Goal: Task Accomplishment & Management: Use online tool/utility

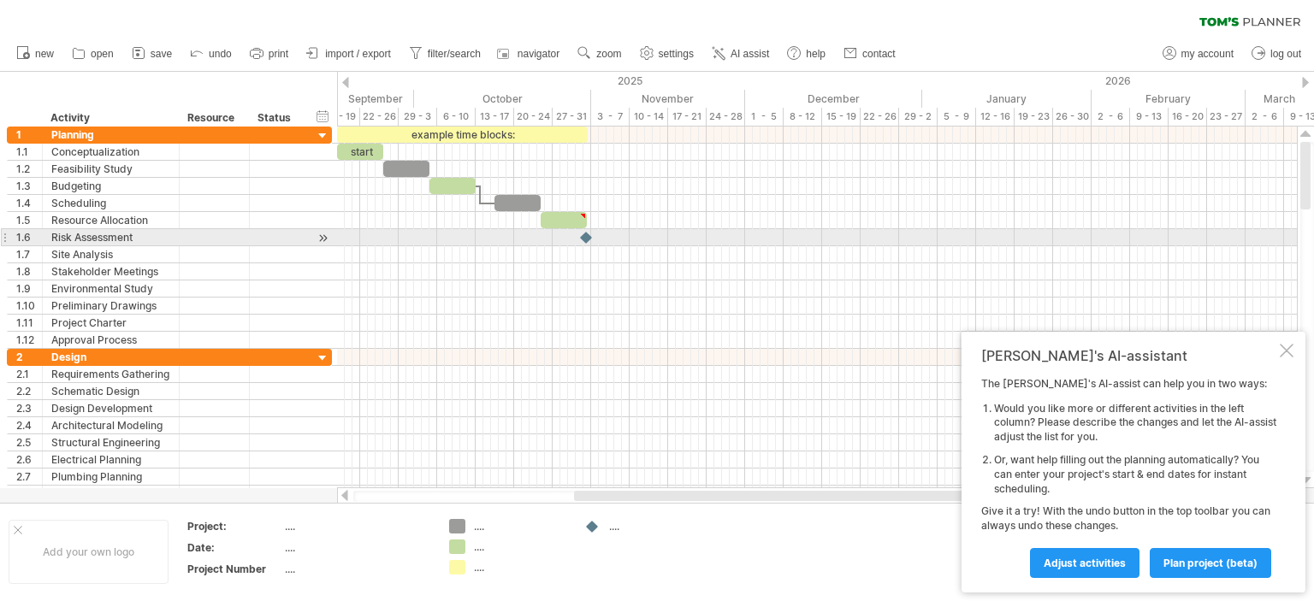
drag, startPoint x: 1313, startPoint y: 168, endPoint x: 1313, endPoint y: 234, distance: 65.9
click at [1313, 234] on div at bounding box center [1307, 307] width 14 height 330
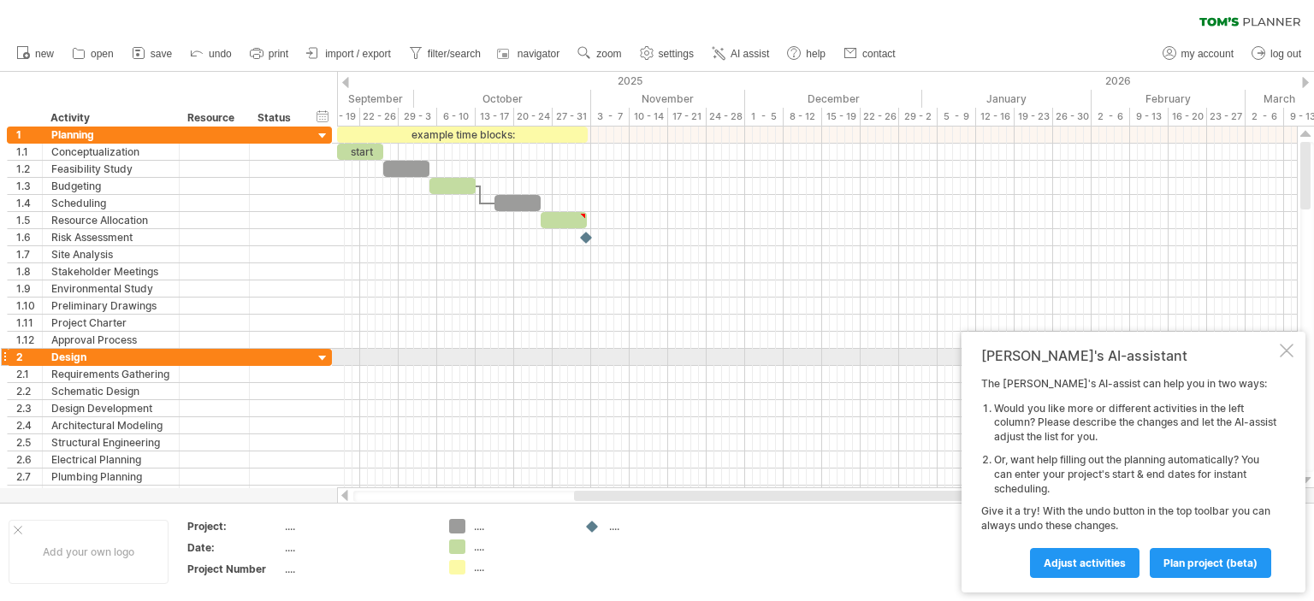
click at [1286, 350] on div at bounding box center [1287, 351] width 14 height 14
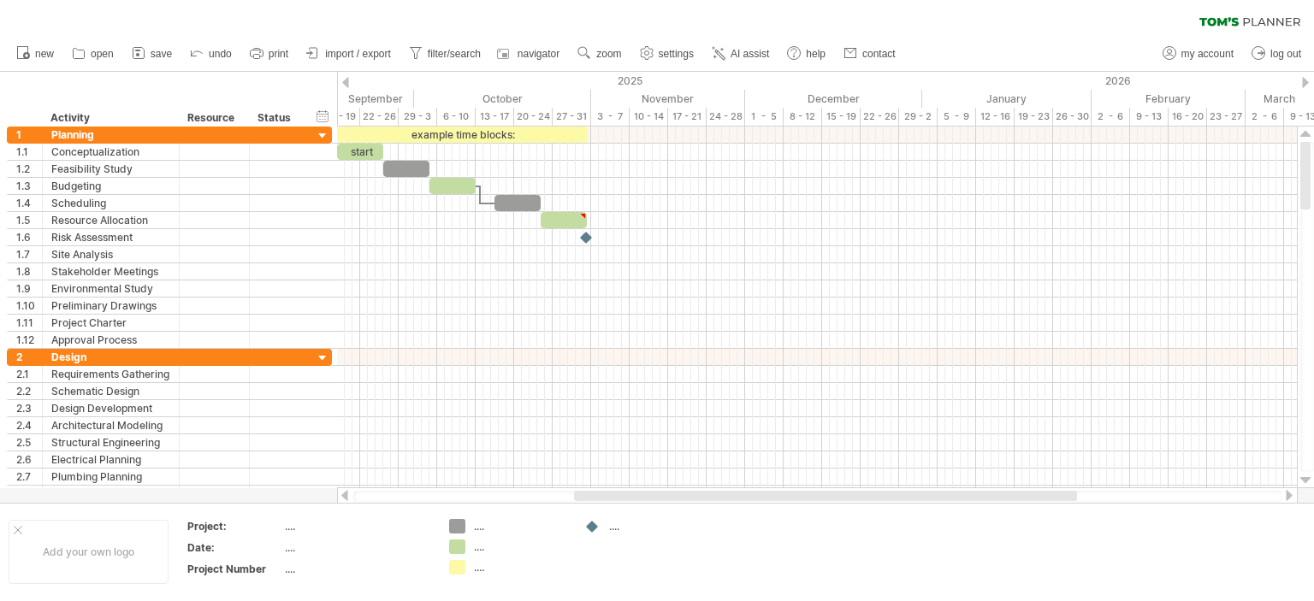
drag, startPoint x: 1302, startPoint y: 163, endPoint x: 1313, endPoint y: 101, distance: 63.4
click at [1313, 101] on div "Trying to reach [DOMAIN_NAME] Connected again... 0% clear filter new 1" at bounding box center [657, 300] width 1314 height 601
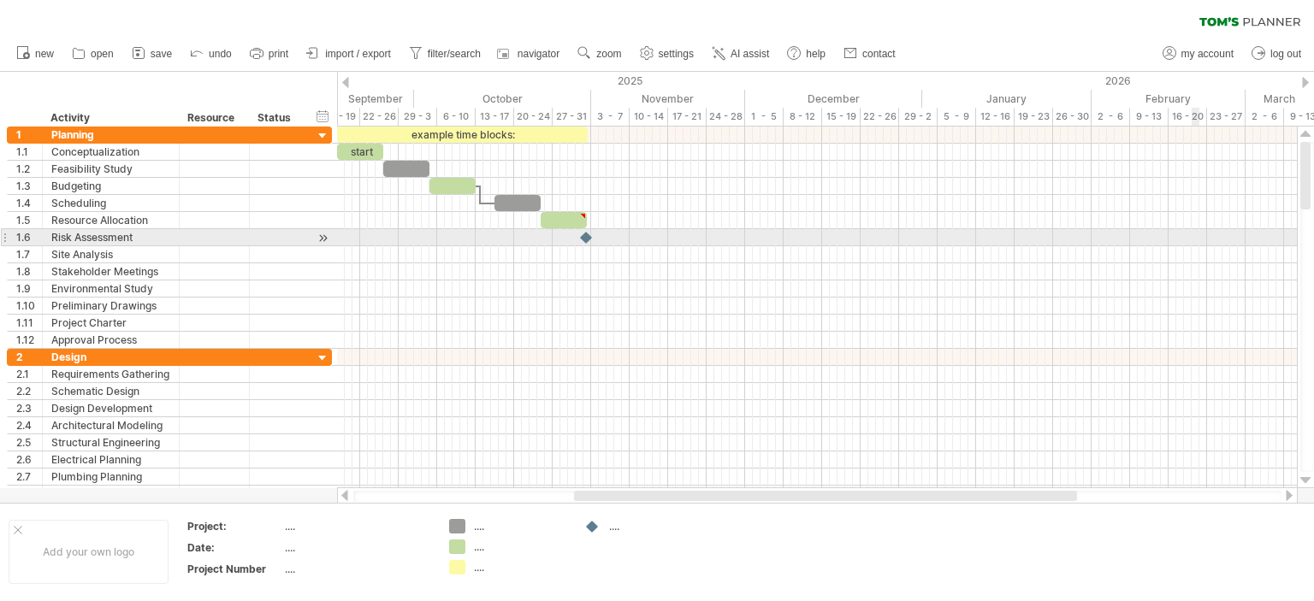
click at [1193, 241] on div at bounding box center [817, 237] width 960 height 17
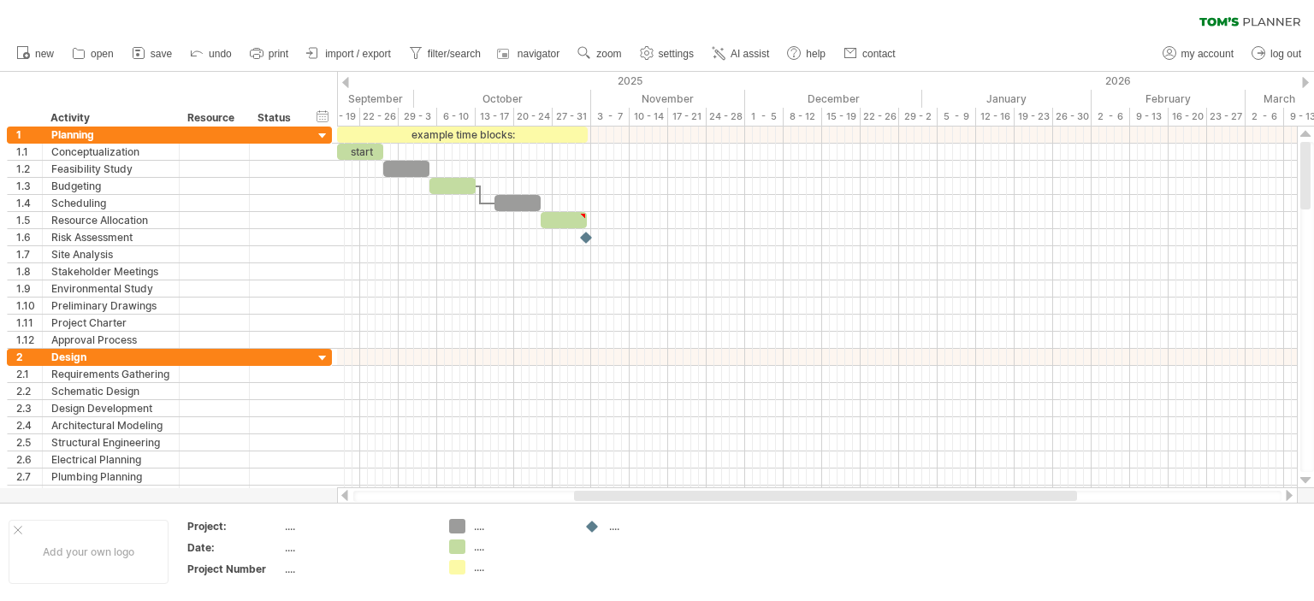
click at [38, 16] on div "clear filter reapply filter" at bounding box center [657, 18] width 1314 height 36
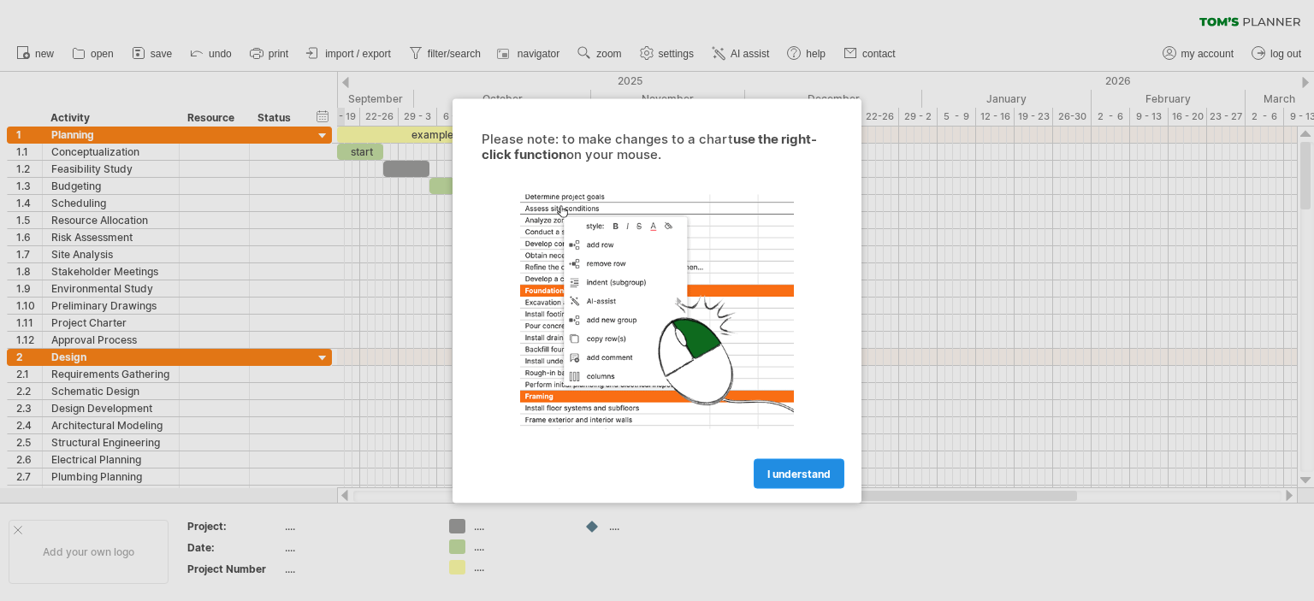
click at [792, 466] on link "I understand" at bounding box center [799, 474] width 91 height 30
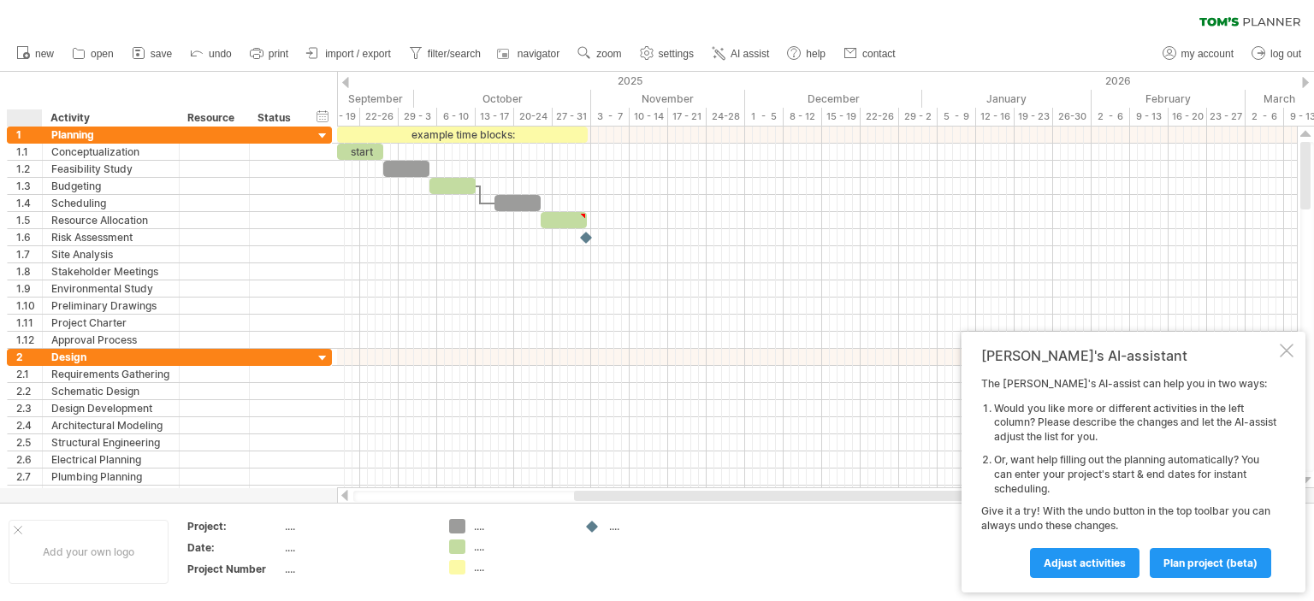
click at [27, 106] on div "hide start/end/duration show start/end/duration ******** Activity ******** Reso…" at bounding box center [168, 99] width 337 height 55
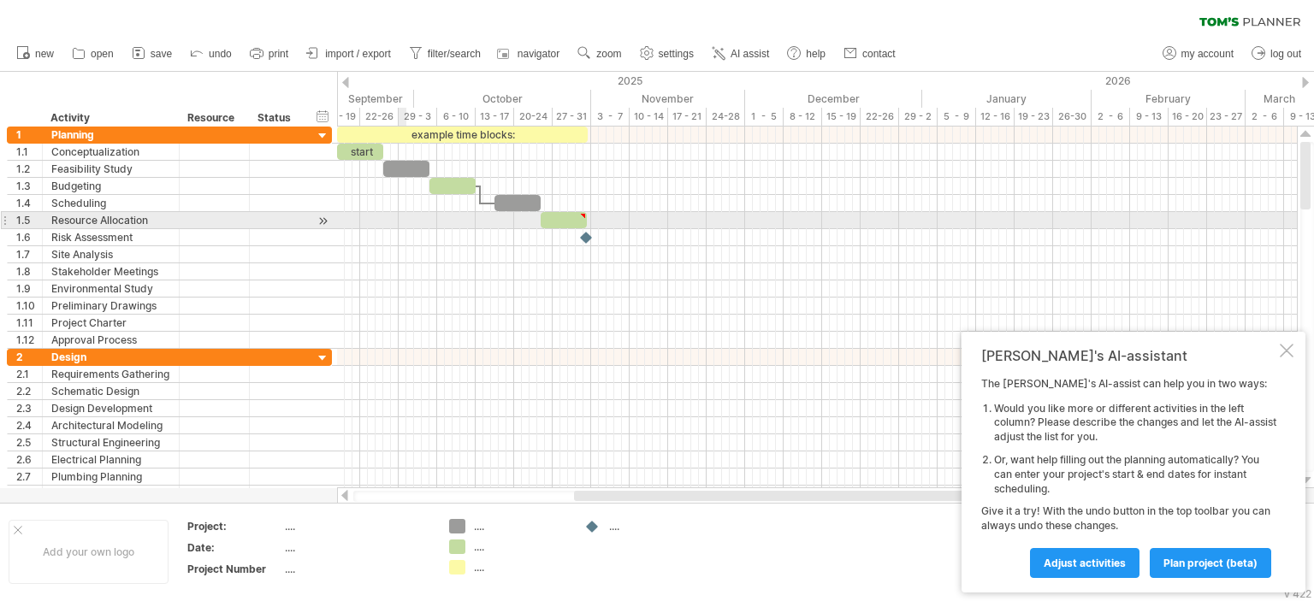
drag, startPoint x: 69, startPoint y: 118, endPoint x: 406, endPoint y: 222, distance: 352.0
click at [406, 222] on div "Trying to reach [DOMAIN_NAME] Connected again... 0% clear filter new 1" at bounding box center [657, 300] width 1314 height 601
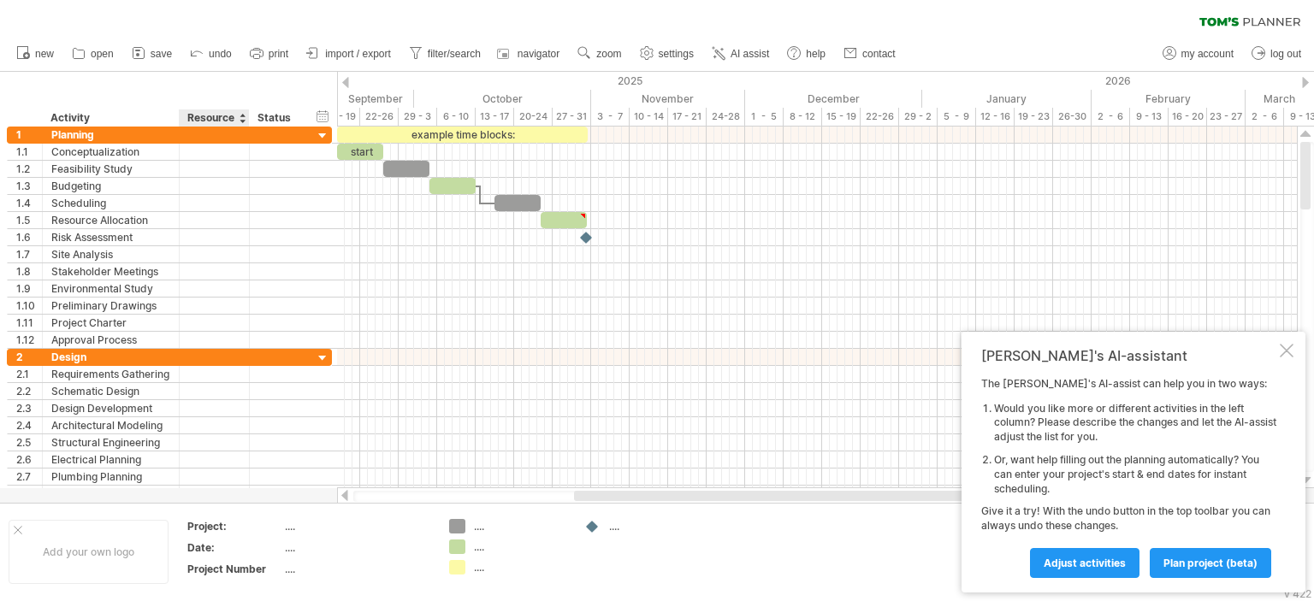
click at [238, 96] on div "hide start/end/duration show start/end/duration ******** Activity ******** Reso…" at bounding box center [168, 99] width 337 height 55
click at [98, 48] on link "open" at bounding box center [93, 54] width 51 height 22
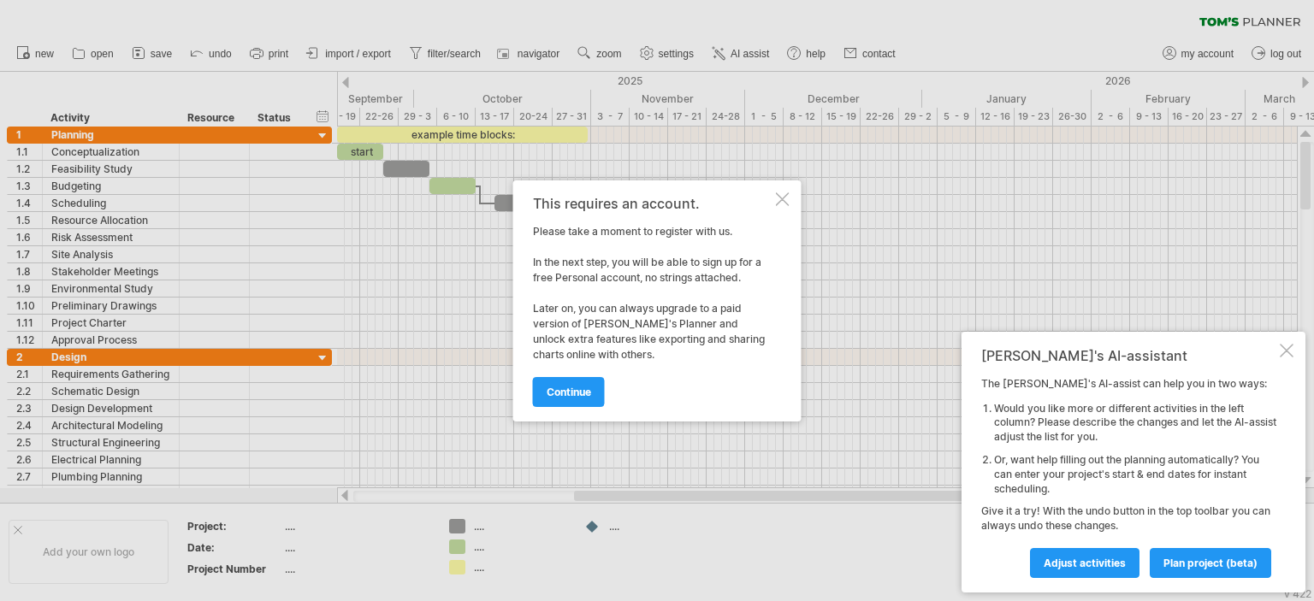
click at [783, 195] on div at bounding box center [783, 199] width 14 height 14
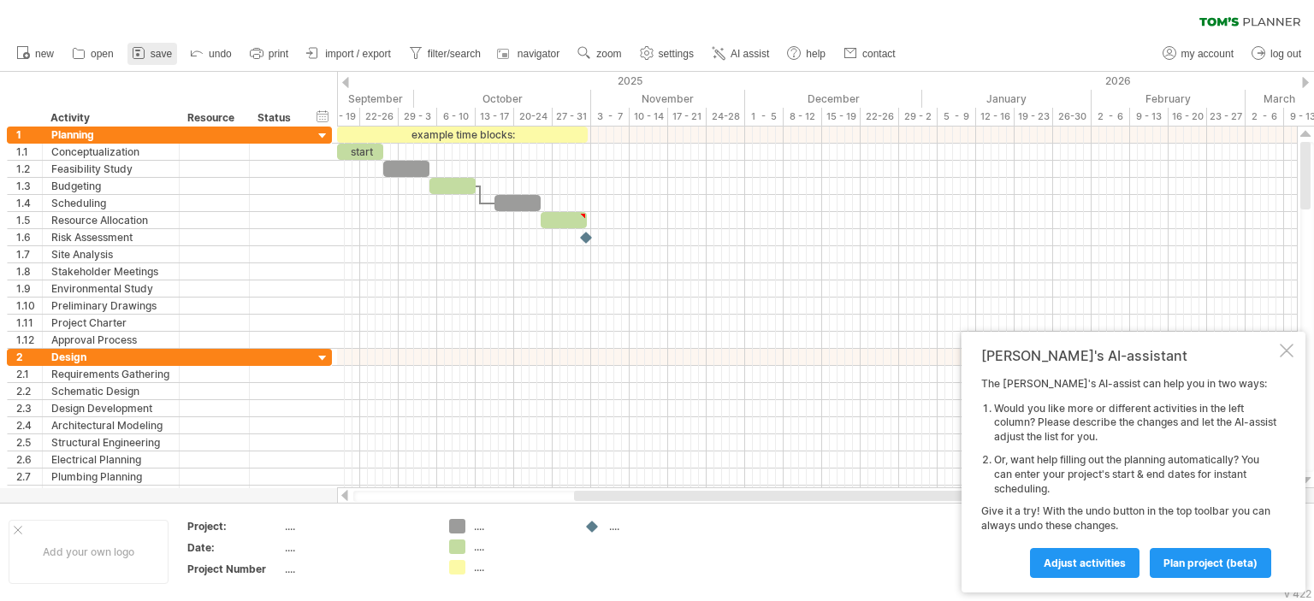
click at [161, 53] on span "save" at bounding box center [161, 54] width 21 height 12
